Goal: Task Accomplishment & Management: Use online tool/utility

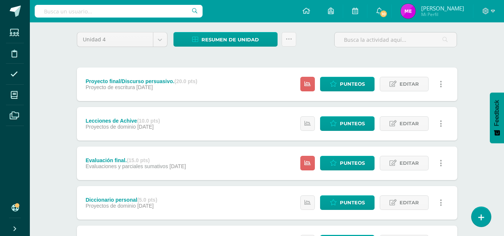
scroll to position [99, 0]
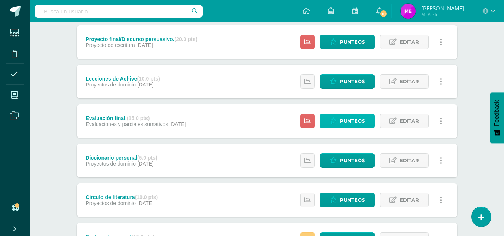
click at [354, 120] on span "Punteos" at bounding box center [352, 121] width 25 height 14
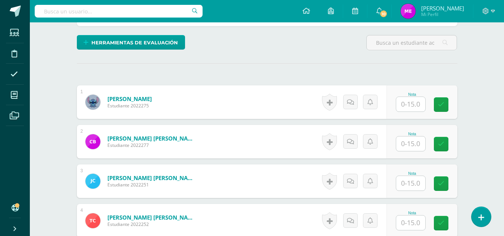
scroll to position [174, 0]
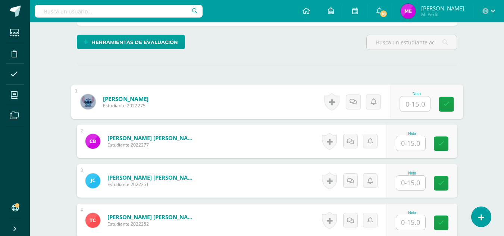
click at [408, 100] on input "text" at bounding box center [415, 104] width 30 height 15
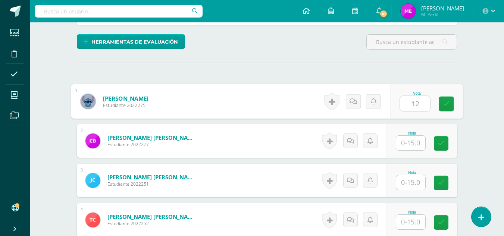
scroll to position [175, 0]
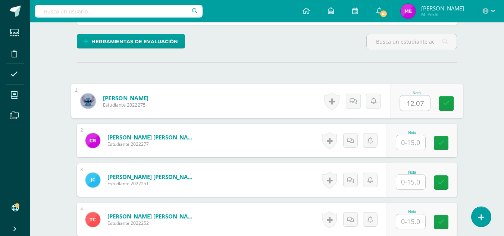
type input "12.07"
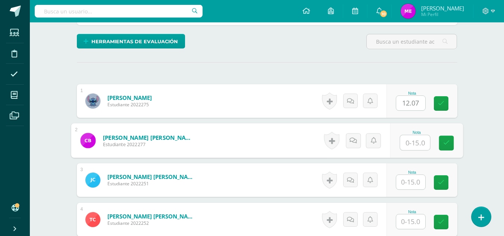
click at [407, 141] on input "text" at bounding box center [415, 142] width 30 height 15
type input "12.25"
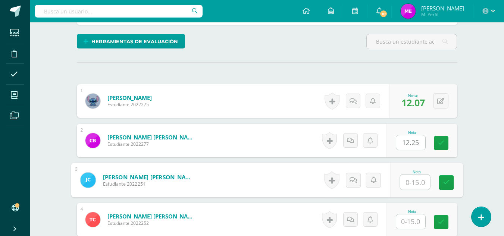
click at [410, 185] on input "text" at bounding box center [415, 182] width 30 height 15
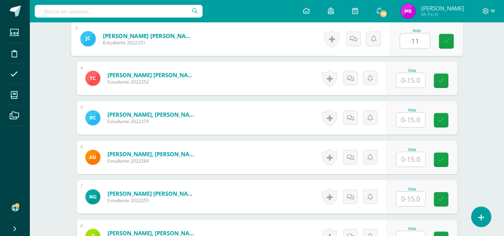
scroll to position [319, 0]
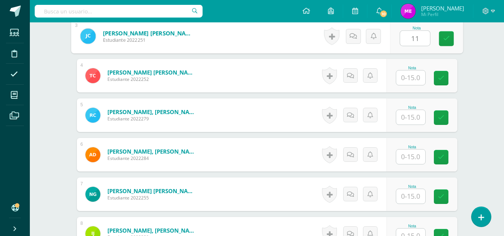
type input "11"
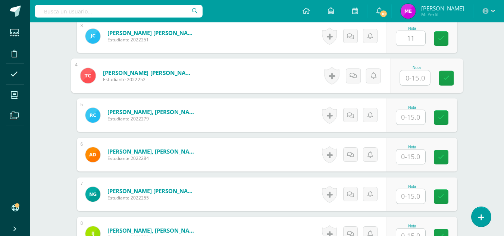
click at [409, 77] on input "text" at bounding box center [415, 77] width 30 height 15
type input "12.68"
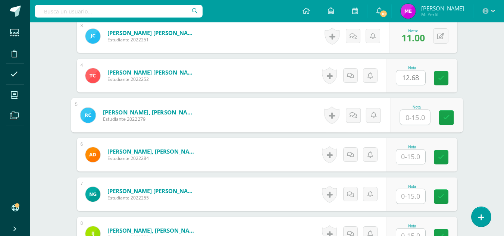
click at [408, 119] on input "text" at bounding box center [415, 117] width 30 height 15
type input "11.75"
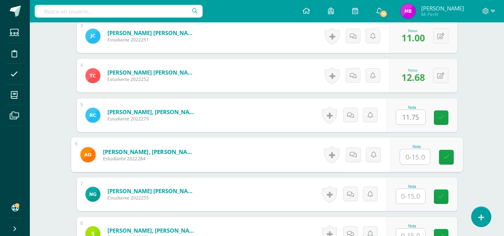
click at [413, 155] on input "text" at bounding box center [415, 157] width 30 height 15
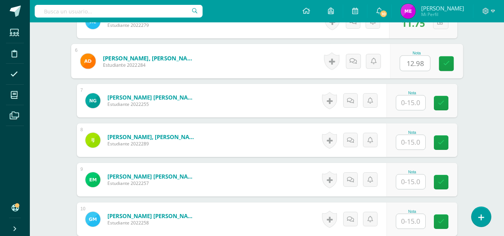
scroll to position [415, 0]
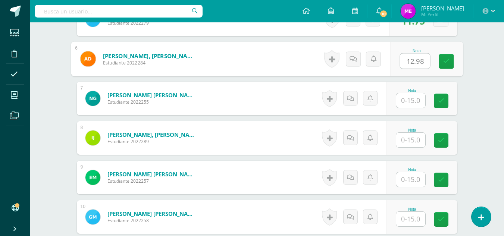
type input "12.98"
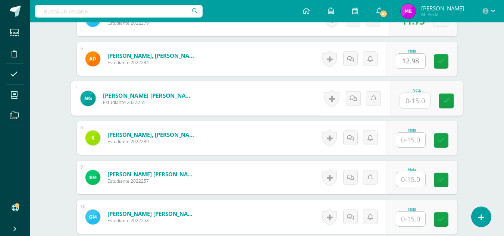
click at [409, 99] on input "text" at bounding box center [415, 100] width 30 height 15
type input "10.25"
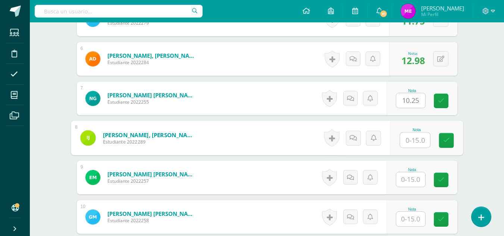
click at [405, 147] on input "text" at bounding box center [415, 140] width 30 height 15
type input "13.35"
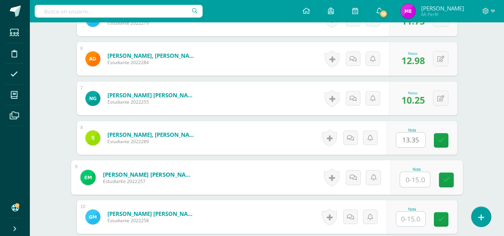
click at [410, 182] on input "text" at bounding box center [415, 179] width 30 height 15
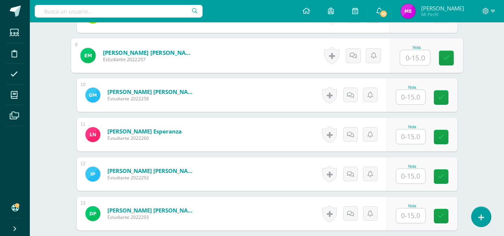
scroll to position [537, 0]
type input "8"
type input "9.85"
click at [413, 95] on input "text" at bounding box center [410, 97] width 29 height 15
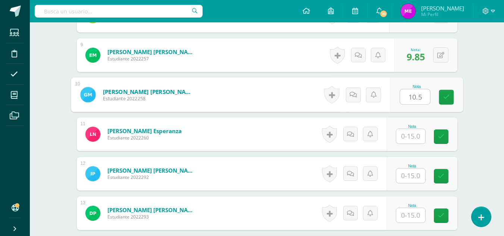
type input "10.5"
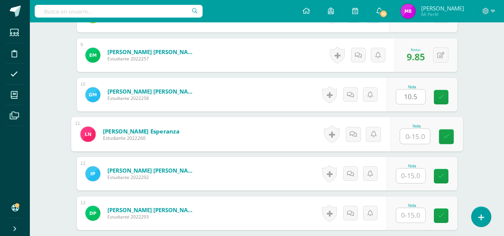
click at [404, 140] on input "text" at bounding box center [415, 136] width 30 height 15
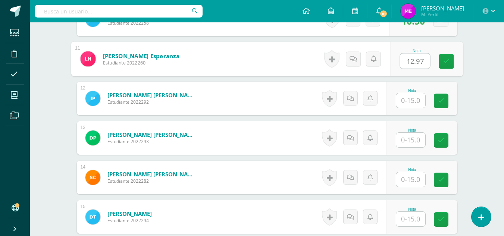
scroll to position [614, 0]
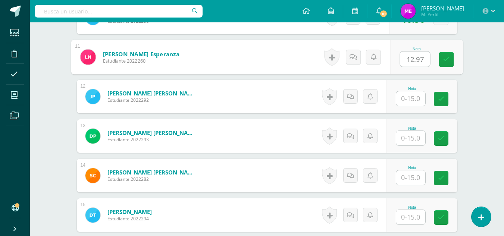
type input "12.97"
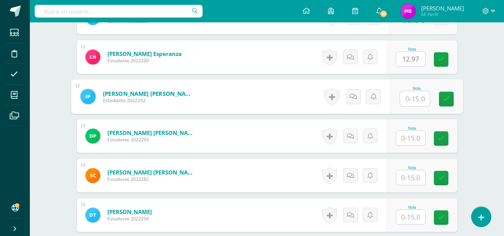
click at [404, 97] on input "text" at bounding box center [415, 98] width 30 height 15
type input "9.48"
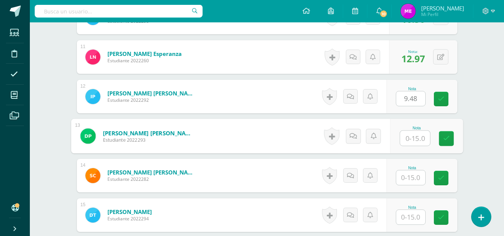
click at [415, 137] on input "text" at bounding box center [415, 138] width 30 height 15
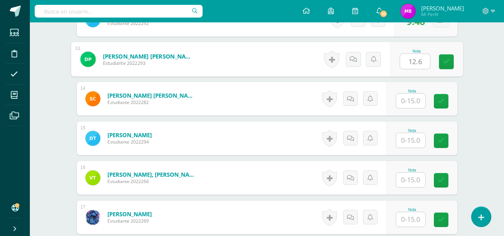
scroll to position [694, 0]
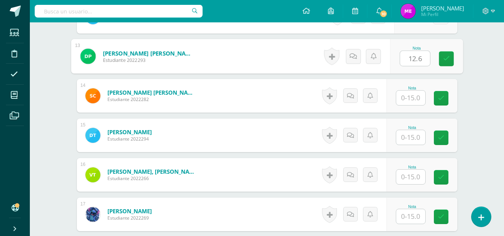
type input "12.6"
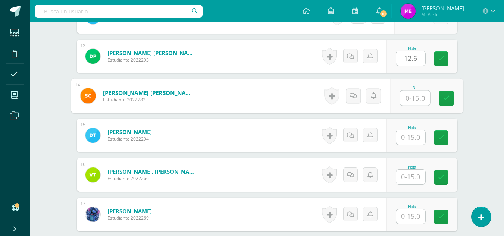
click at [412, 98] on input "text" at bounding box center [415, 98] width 30 height 15
type input "13.36"
click at [404, 140] on input "text" at bounding box center [410, 137] width 29 height 15
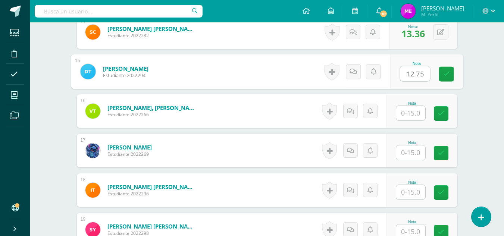
scroll to position [789, 0]
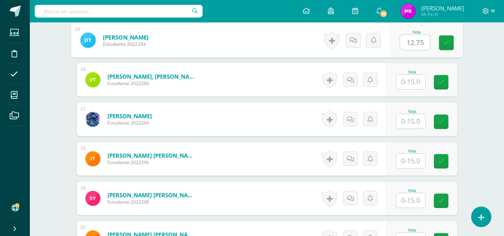
type input "12.75"
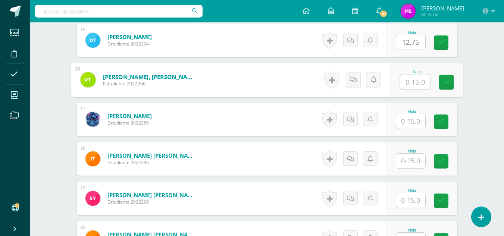
click at [411, 83] on input "text" at bounding box center [415, 82] width 30 height 15
type input "12.43"
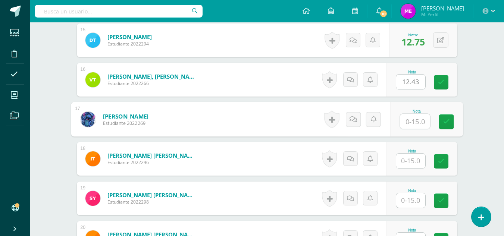
click at [405, 121] on input "text" at bounding box center [415, 121] width 30 height 15
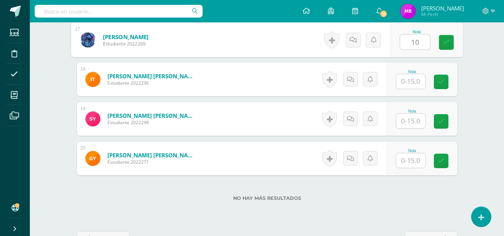
scroll to position [870, 0]
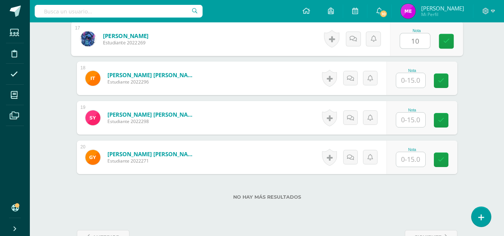
type input "10"
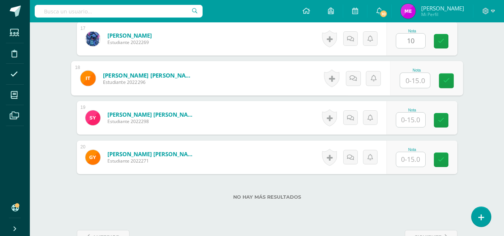
click at [409, 80] on input "text" at bounding box center [415, 80] width 30 height 15
type input "12.75"
click at [412, 128] on div "Nota" at bounding box center [421, 118] width 71 height 34
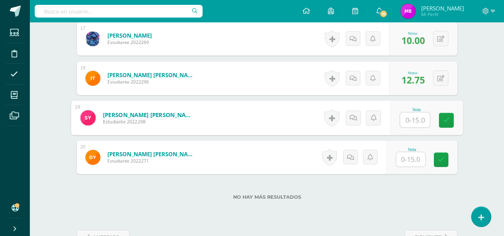
click at [414, 114] on input "text" at bounding box center [415, 120] width 30 height 15
type input "8.75"
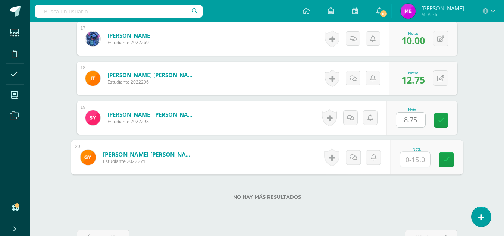
click at [410, 163] on input "text" at bounding box center [415, 159] width 30 height 15
type input "12.01"
click at [445, 161] on icon at bounding box center [446, 160] width 7 height 6
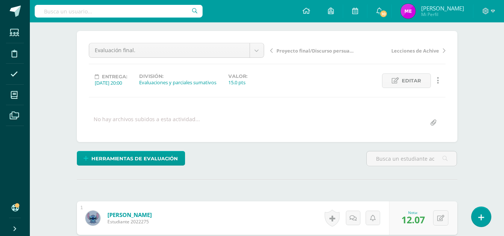
scroll to position [0, 0]
